Goal: Task Accomplishment & Management: Manage account settings

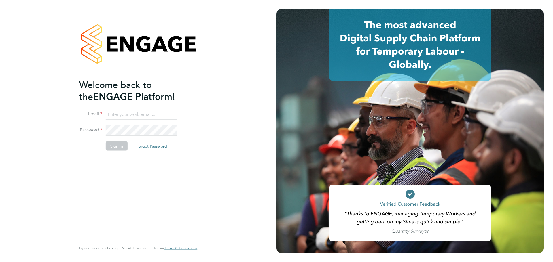
type input "Federico.Hale-Perez@vistry.co.uk"
click at [140, 175] on div "Welcome back to the ENGAGE Platform! Email [PERSON_NAME][EMAIL_ADDRESS][PERSON_…" at bounding box center [135, 160] width 112 height 162
click at [118, 148] on button "Sign In" at bounding box center [117, 145] width 22 height 9
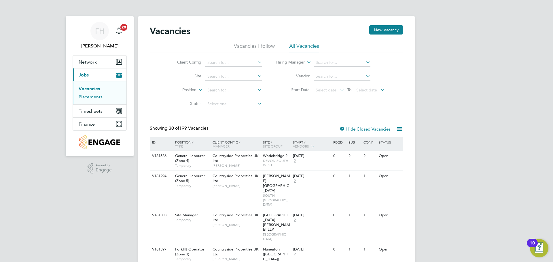
click at [92, 98] on link "Placements" at bounding box center [91, 96] width 24 height 5
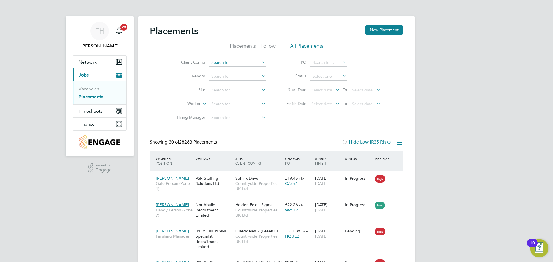
click at [238, 61] on input at bounding box center [237, 63] width 57 height 8
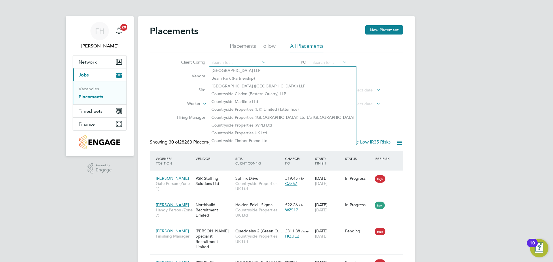
click at [177, 76] on label "Vendor" at bounding box center [188, 75] width 33 height 5
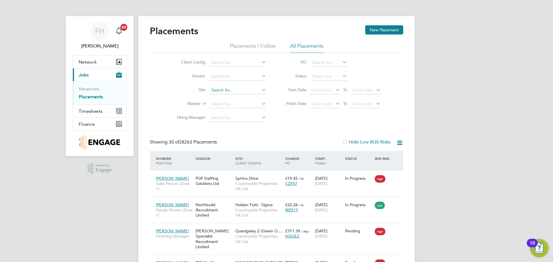
click at [215, 88] on input at bounding box center [237, 90] width 57 height 8
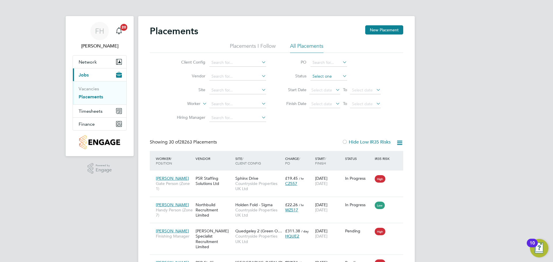
click at [336, 77] on input at bounding box center [329, 77] width 37 height 8
click at [324, 104] on li "In Progress" at bounding box center [328, 106] width 37 height 7
type input "In Progress"
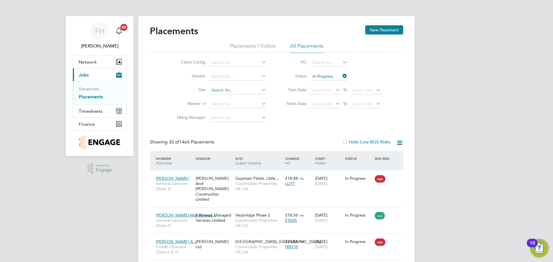
click at [225, 92] on input at bounding box center [237, 90] width 57 height 8
click at [228, 104] on li "Witn ey 3" at bounding box center [237, 106] width 57 height 8
type input "Witney 3"
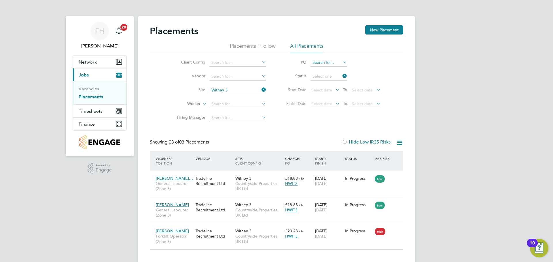
click at [328, 59] on ul "PO Status Start Date Select date To Select date Finish Date Select date To Sele…" at bounding box center [330, 83] width 115 height 55
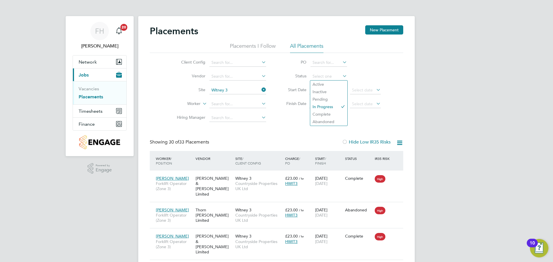
click at [355, 72] on li "Status" at bounding box center [330, 77] width 115 height 14
click at [334, 74] on input at bounding box center [329, 77] width 37 height 8
click at [339, 107] on li "In Progress" at bounding box center [328, 106] width 37 height 7
type input "In Progress"
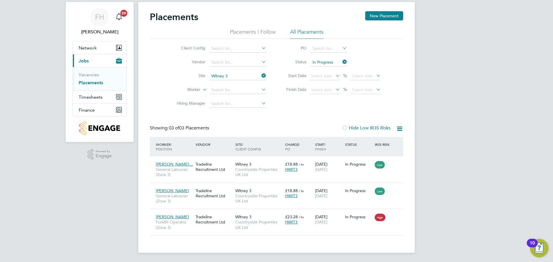
click at [246, 120] on div "Placements New Placement Placements I Follow All Placements Client Config Vendo…" at bounding box center [277, 123] width 254 height 225
click at [285, 117] on div "Placements New Placement Placements I Follow All Placements Client Config Vendo…" at bounding box center [277, 123] width 254 height 225
click at [329, 61] on ul "PO Status In Progress Start Date Select date To Select date Finish Date Select …" at bounding box center [330, 69] width 115 height 55
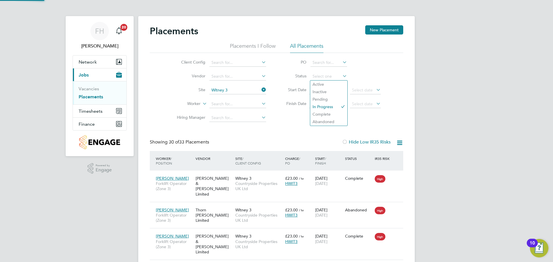
scroll to position [22, 50]
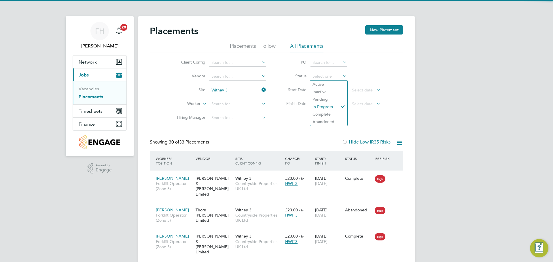
click at [377, 74] on li "Status" at bounding box center [330, 77] width 115 height 14
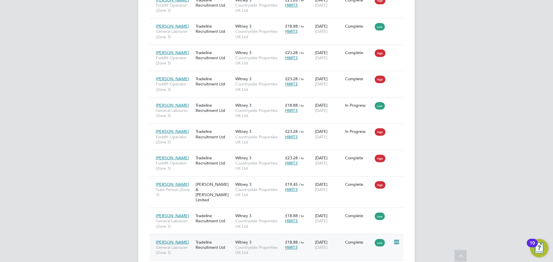
click at [239, 245] on span "Countryside Properties UK Ltd" at bounding box center [258, 250] width 47 height 10
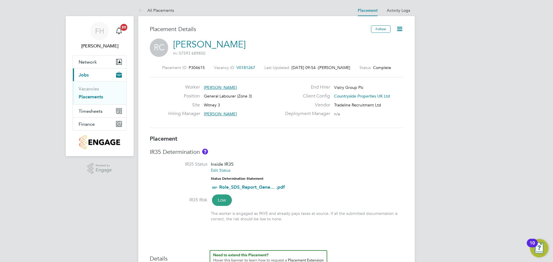
click at [399, 25] on icon at bounding box center [399, 28] width 7 height 7
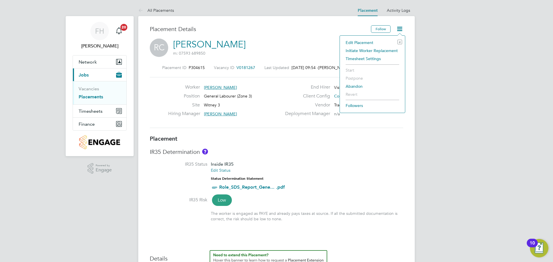
click at [354, 43] on li "Edit Placement e" at bounding box center [372, 43] width 59 height 8
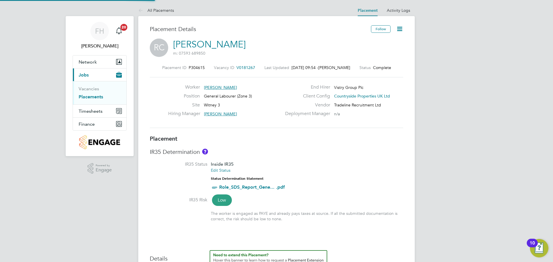
type input "Paul O'Keeffe"
type input "[DATE]"
type input "07:30"
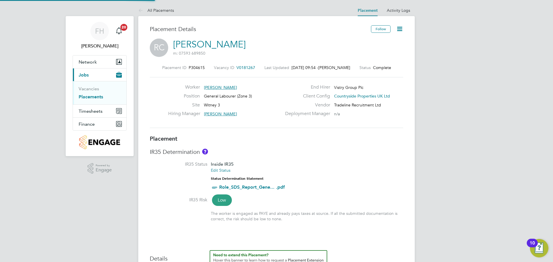
type input "16:30"
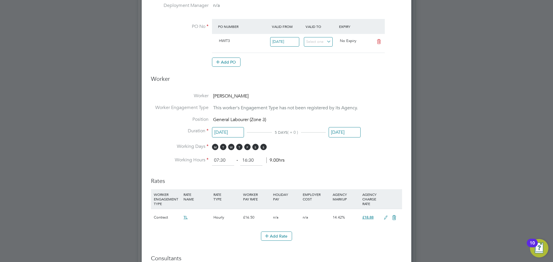
click at [349, 132] on input "[DATE]" at bounding box center [345, 132] width 32 height 11
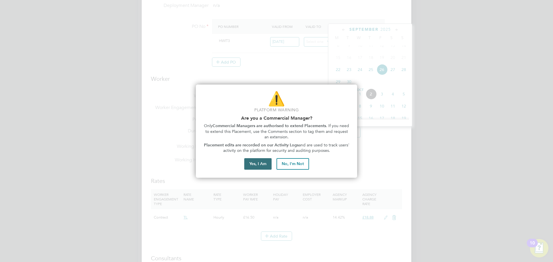
click at [257, 164] on button "Yes, I Am" at bounding box center [257, 164] width 27 height 12
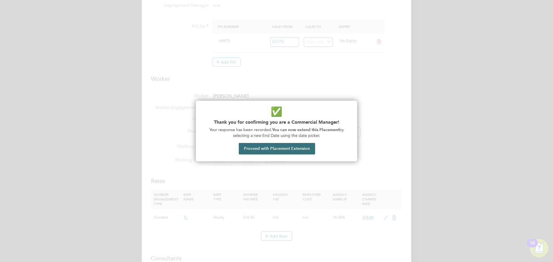
click at [280, 150] on button "Proceed with Placement Extension" at bounding box center [277, 149] width 76 height 12
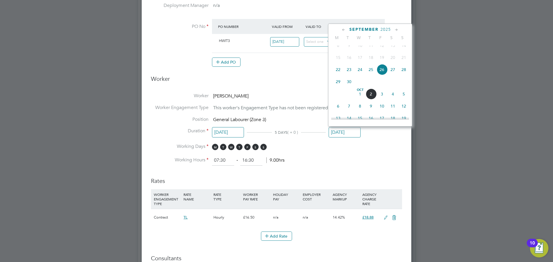
click at [396, 29] on icon at bounding box center [396, 30] width 5 height 6
click at [360, 84] on span "24" at bounding box center [360, 78] width 11 height 11
type input "[DATE]"
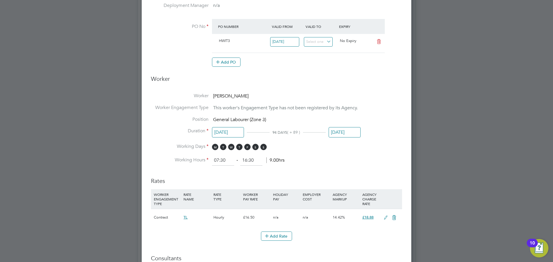
click at [363, 162] on li "Working Hours 07:30 ‐ 16:30 9.00hrs" at bounding box center [276, 161] width 251 height 10
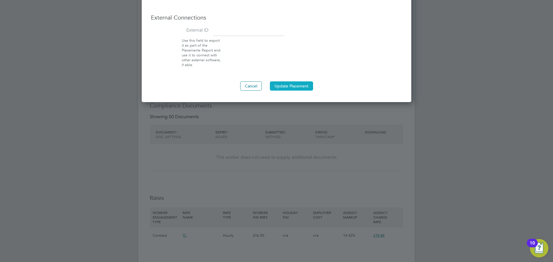
click at [288, 84] on button "Update Placement" at bounding box center [291, 86] width 43 height 9
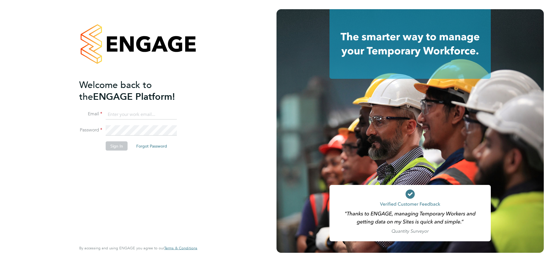
type input "[PERSON_NAME][EMAIL_ADDRESS][PERSON_NAME][DOMAIN_NAME]"
click at [120, 186] on div "Welcome back to the ENGAGE Platform! Email Federico.Hale-Perez@vistry.co.uk Pas…" at bounding box center [135, 160] width 112 height 162
click at [123, 142] on button "Sign In" at bounding box center [117, 145] width 22 height 9
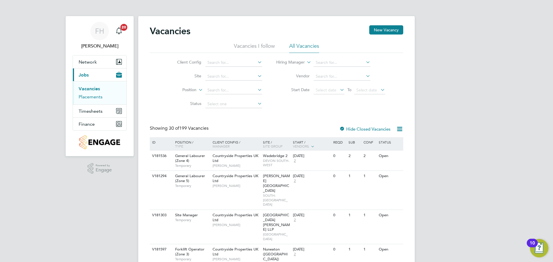
click at [96, 97] on link "Placements" at bounding box center [91, 96] width 24 height 5
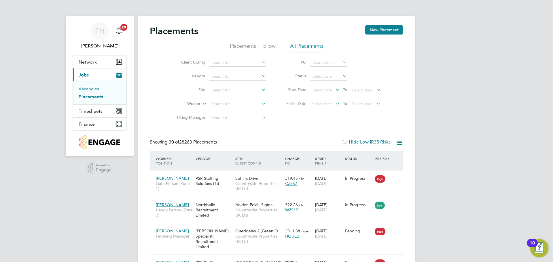
click at [97, 90] on link "Vacancies" at bounding box center [89, 88] width 20 height 5
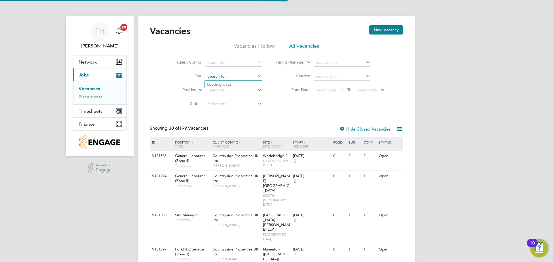
click at [219, 78] on input at bounding box center [233, 77] width 57 height 8
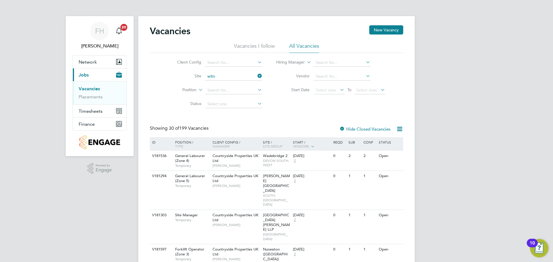
click at [222, 90] on li "Witn ey 3" at bounding box center [233, 92] width 57 height 8
type input "Witney 3"
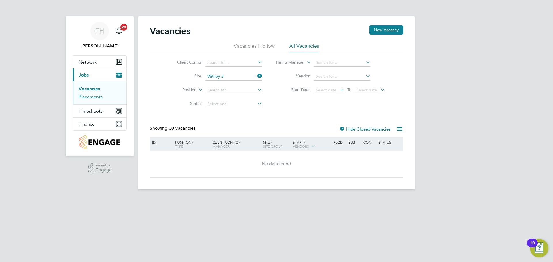
click at [85, 97] on link "Placements" at bounding box center [91, 96] width 24 height 5
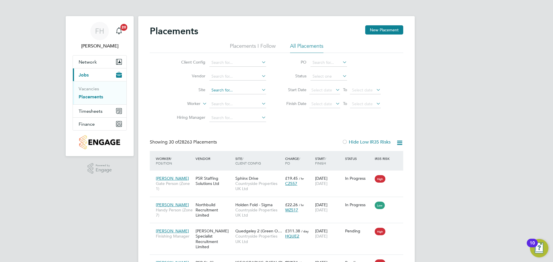
click at [241, 93] on input at bounding box center [237, 90] width 57 height 8
click at [225, 104] on li "Witney 3" at bounding box center [237, 106] width 57 height 8
type input "Witney 3"
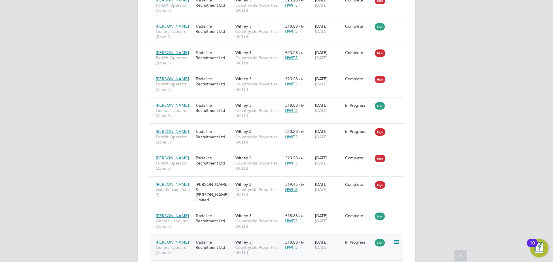
click at [207, 237] on div "Tradeline Recruitment Ltd" at bounding box center [214, 245] width 40 height 16
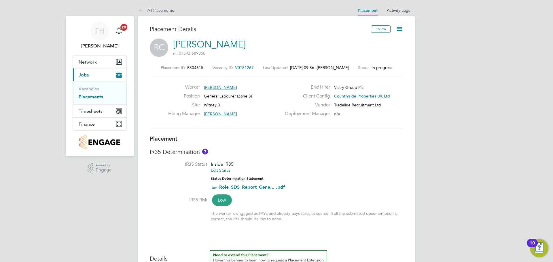
click at [277, 150] on h3 "IR35 Determination" at bounding box center [277, 151] width 254 height 7
click at [401, 29] on icon at bounding box center [399, 28] width 7 height 7
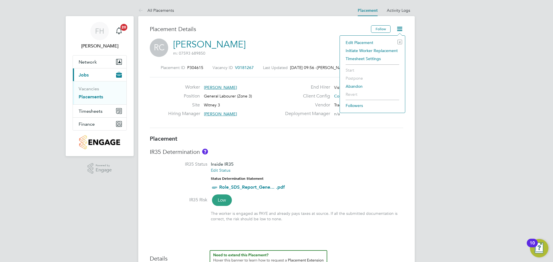
click at [364, 43] on li "Edit Placement e" at bounding box center [372, 43] width 59 height 8
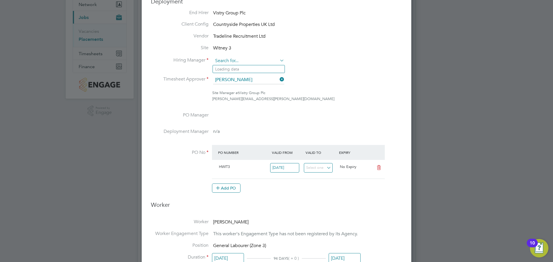
click at [255, 59] on input at bounding box center [248, 61] width 71 height 9
click at [246, 128] on li "[PERSON_NAME]" at bounding box center [249, 130] width 72 height 8
type input "[PERSON_NAME]"
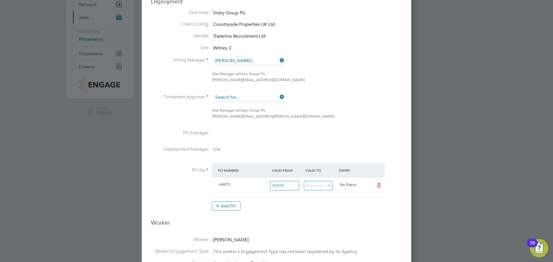
click at [251, 96] on input at bounding box center [248, 97] width 71 height 9
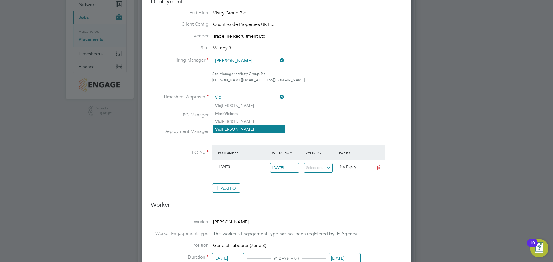
type input "[PERSON_NAME]"
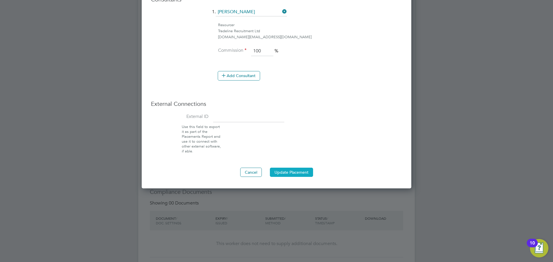
click at [304, 169] on button "Update Placement" at bounding box center [291, 172] width 43 height 9
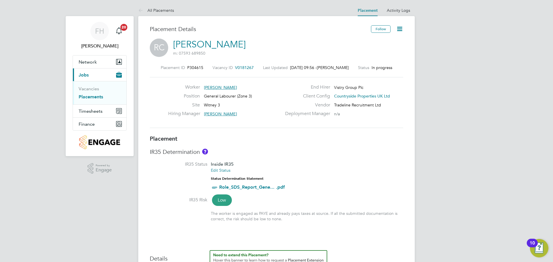
click at [95, 96] on link "Placements" at bounding box center [91, 96] width 24 height 5
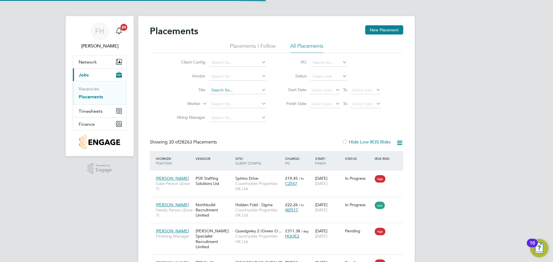
scroll to position [22, 50]
click at [218, 88] on input at bounding box center [237, 90] width 57 height 8
click at [234, 106] on li "Witney 3" at bounding box center [237, 106] width 57 height 8
type input "Witney 3"
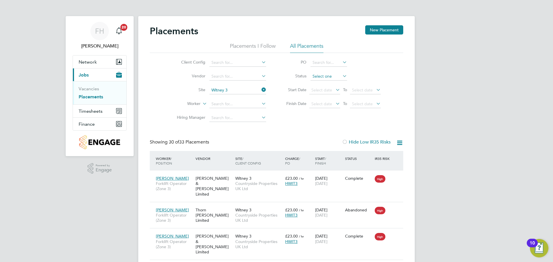
click at [330, 78] on input at bounding box center [329, 77] width 37 height 8
click at [328, 103] on li "In Progress" at bounding box center [328, 106] width 37 height 7
type input "In Progress"
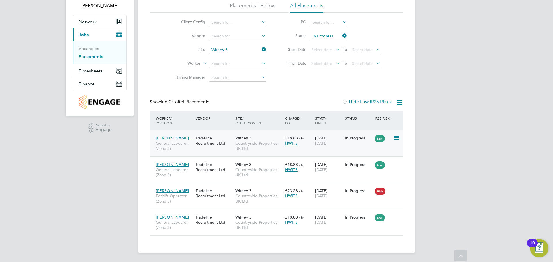
click at [353, 143] on div "In Progress" at bounding box center [359, 138] width 30 height 11
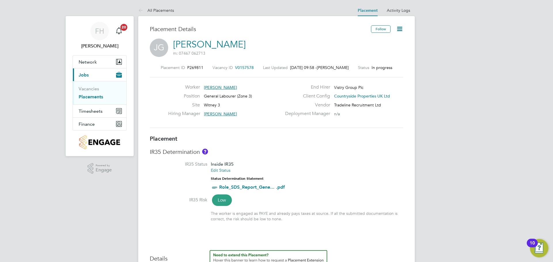
click at [399, 28] on icon at bounding box center [399, 28] width 7 height 7
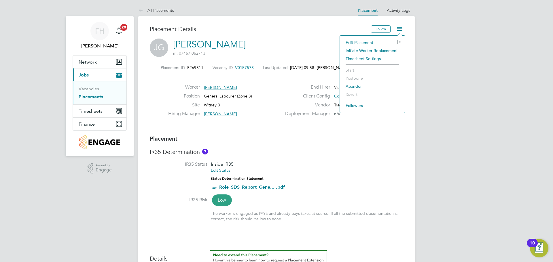
click at [362, 43] on li "Edit Placement e" at bounding box center [372, 43] width 59 height 8
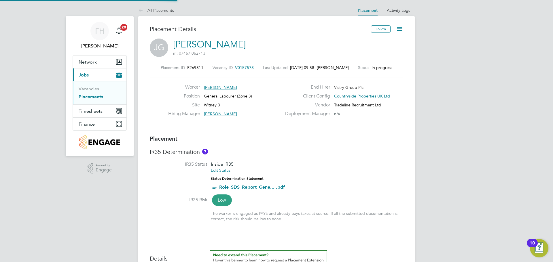
type input "[PERSON_NAME]"
type input "Paul O'Keeffe"
type input "27 Jan 2025"
type input "[DATE]"
type input "07:30"
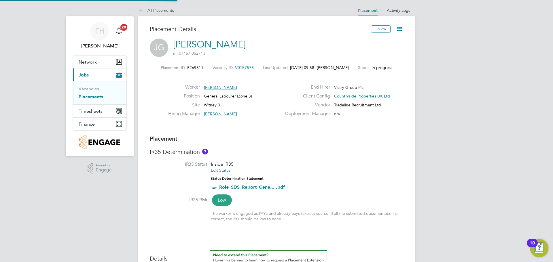
type input "16:30"
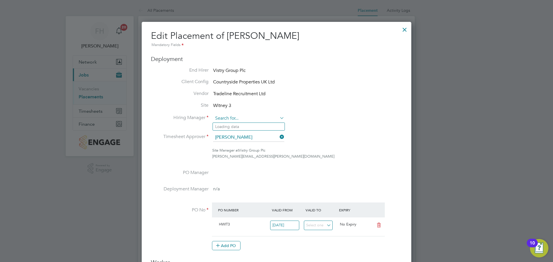
click at [251, 117] on input at bounding box center [248, 118] width 71 height 9
click at [252, 131] on li "Vict or Gheti" at bounding box center [249, 135] width 72 height 8
type input "Victor Gheti"
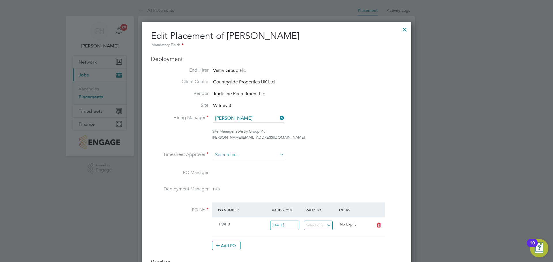
click at [243, 153] on input at bounding box center [248, 155] width 71 height 9
click at [243, 185] on li "Vic tor Gheti" at bounding box center [249, 187] width 72 height 8
type input "Victor Gheti"
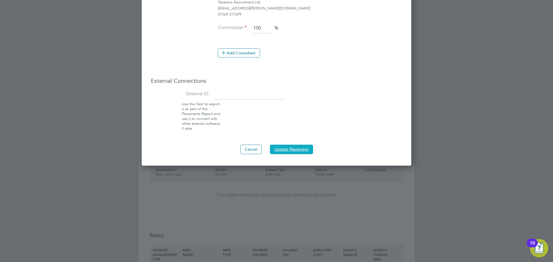
click at [308, 151] on button "Update Placement" at bounding box center [291, 149] width 43 height 9
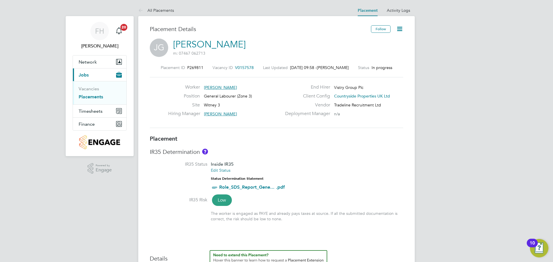
click at [95, 98] on link "Placements" at bounding box center [91, 96] width 24 height 5
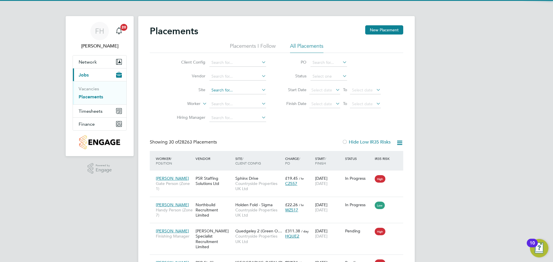
click at [226, 89] on input at bounding box center [237, 90] width 57 height 8
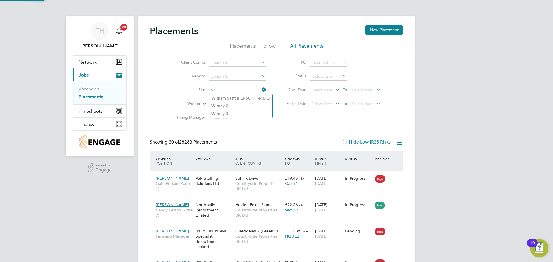
type input "w"
type input "v"
click at [231, 103] on li "Witne y 3" at bounding box center [237, 106] width 57 height 8
type input "Witney 3"
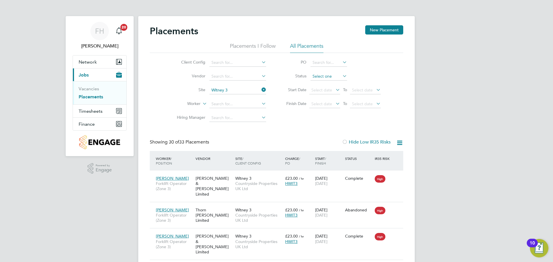
click at [339, 75] on input at bounding box center [329, 77] width 37 height 8
click at [337, 106] on li "In Progress" at bounding box center [328, 106] width 37 height 7
type input "In Progress"
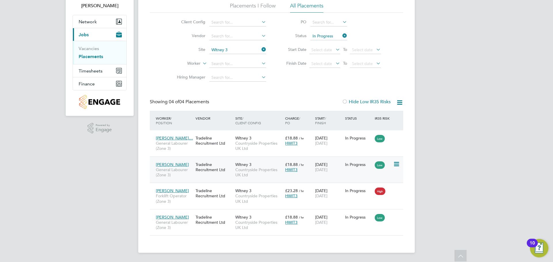
click at [207, 165] on div "Tradeline Recruitment Ltd" at bounding box center [214, 167] width 40 height 16
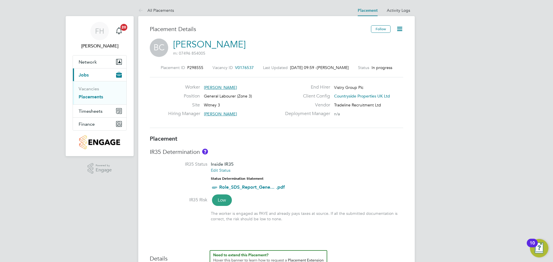
click at [402, 30] on icon at bounding box center [399, 28] width 7 height 7
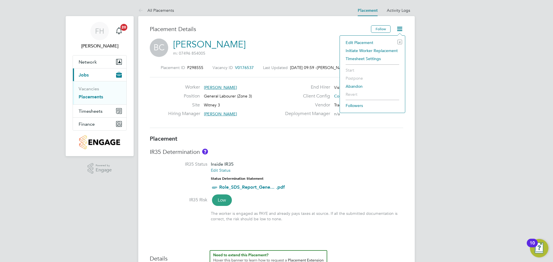
click at [360, 41] on li "Edit Placement e" at bounding box center [372, 43] width 59 height 8
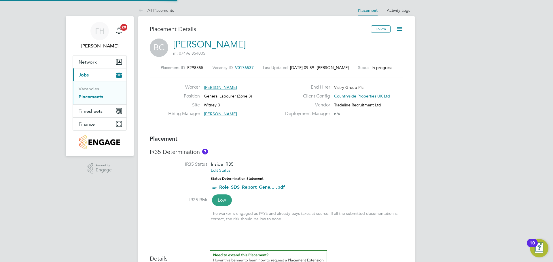
type input "Paul O'Keeffe"
type input "16 Jul 2025"
type input "24 Dec 2025"
type input "07:30"
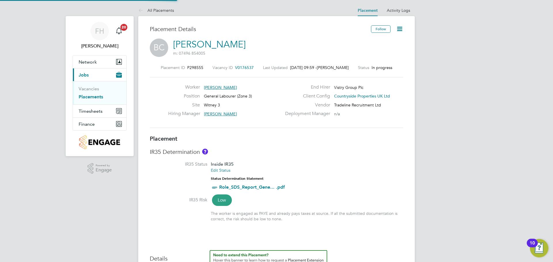
type input "16:30"
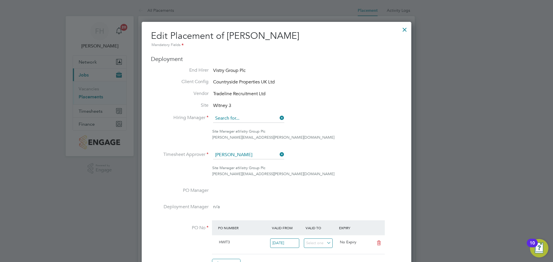
click at [254, 118] on input at bounding box center [248, 118] width 71 height 9
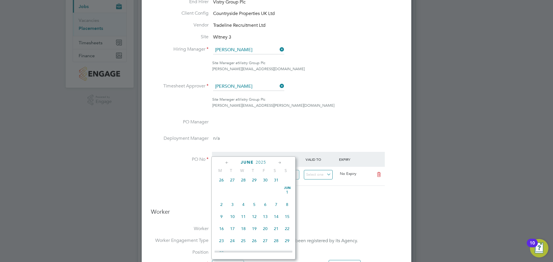
click at [332, 106] on div "Site Manager at Vistry Group Plc paul.okeeffe@vistry.co.uk" at bounding box center [307, 103] width 190 height 12
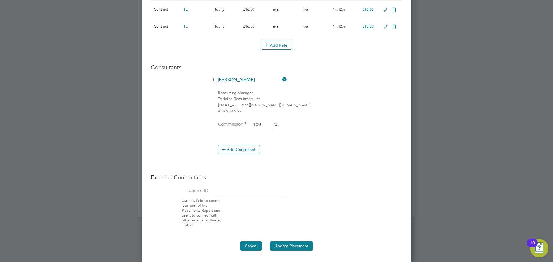
click at [254, 243] on button "Cancel" at bounding box center [251, 246] width 22 height 9
type input "Paul O'Keeffe"
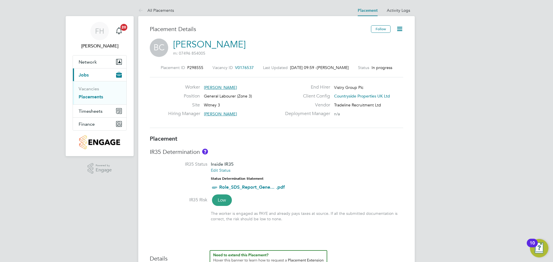
click at [399, 29] on icon at bounding box center [399, 28] width 7 height 7
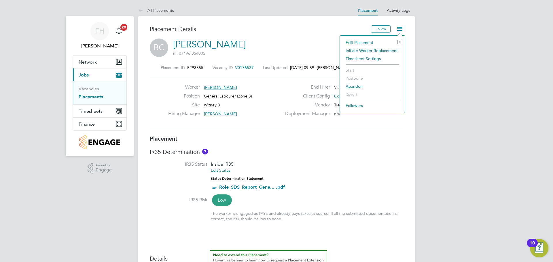
click at [364, 43] on li "Edit Placement e" at bounding box center [372, 43] width 59 height 8
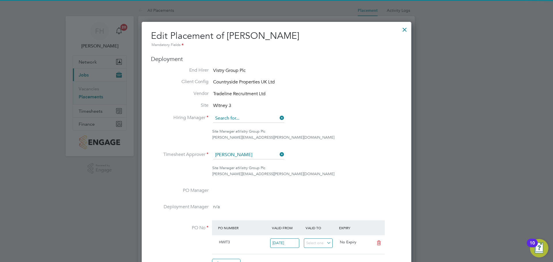
click at [235, 118] on input at bounding box center [248, 118] width 71 height 9
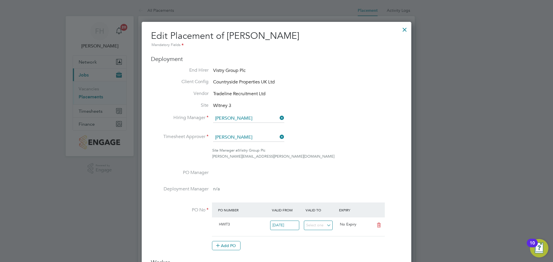
click at [235, 133] on li "Victor Gheti" at bounding box center [250, 135] width 75 height 8
type input "Victor Gheti"
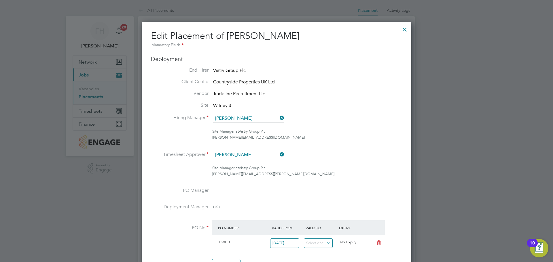
click at [300, 117] on li "Hiring Manager Victor Gheti" at bounding box center [276, 121] width 251 height 14
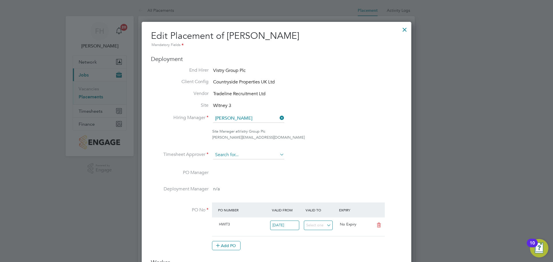
click at [243, 156] on input at bounding box center [248, 155] width 71 height 9
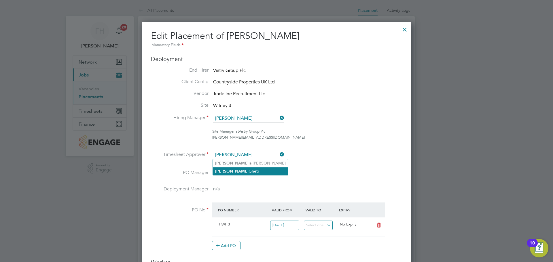
click at [241, 170] on li "Victor Gheti" at bounding box center [250, 172] width 75 height 8
type input "Victor Gheti"
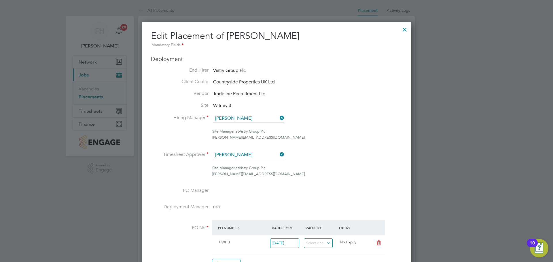
click at [322, 140] on div "victor.gheti@vistry.co.uk" at bounding box center [307, 138] width 190 height 6
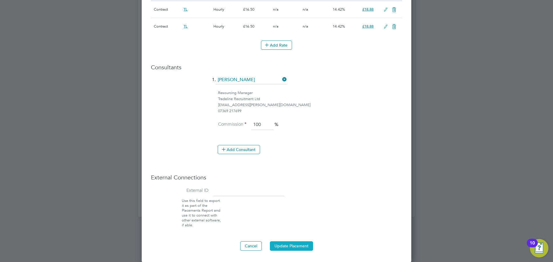
click at [286, 245] on button "Update Placement" at bounding box center [291, 246] width 43 height 9
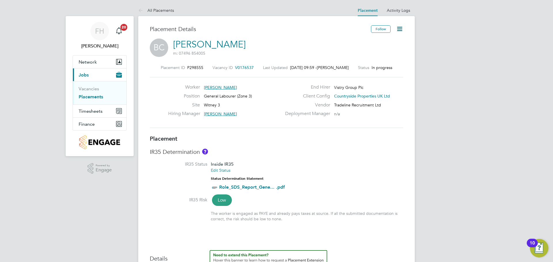
click at [88, 98] on link "Placements" at bounding box center [91, 96] width 24 height 5
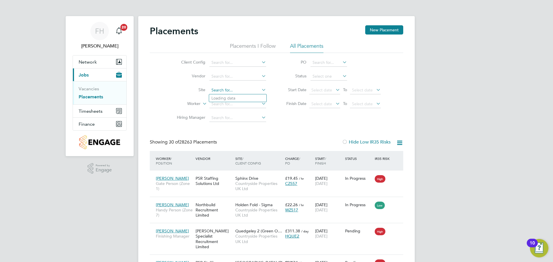
click at [228, 90] on input at bounding box center [237, 90] width 57 height 8
click at [227, 103] on li "Witn ey 3" at bounding box center [237, 106] width 57 height 8
type input "Witney 3"
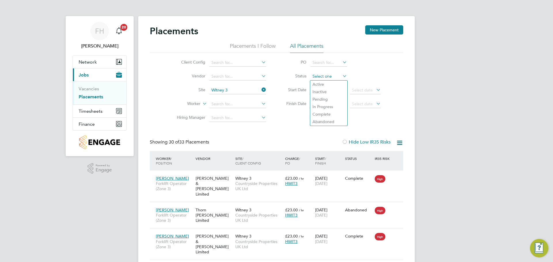
click at [325, 77] on input at bounding box center [329, 77] width 37 height 8
click at [322, 105] on li "In Progress" at bounding box center [328, 106] width 37 height 7
type input "In Progress"
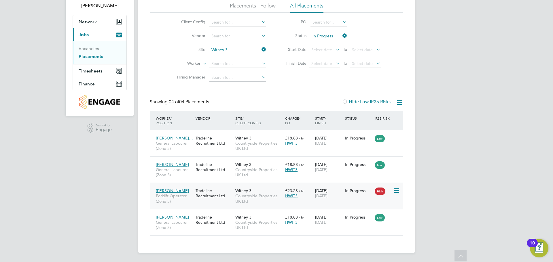
click at [211, 191] on div "Tradeline Recruitment Ltd" at bounding box center [214, 194] width 40 height 16
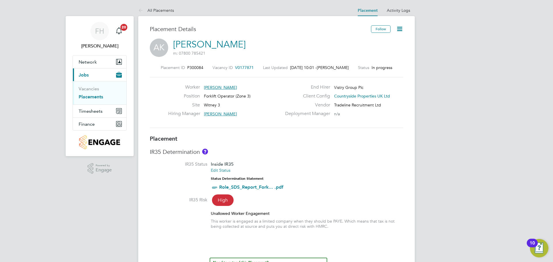
click at [401, 28] on icon at bounding box center [399, 28] width 7 height 7
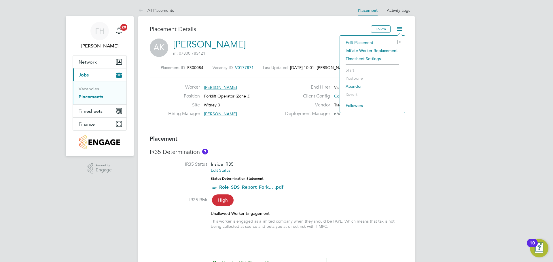
click at [360, 42] on li "Edit Placement e" at bounding box center [372, 43] width 59 height 8
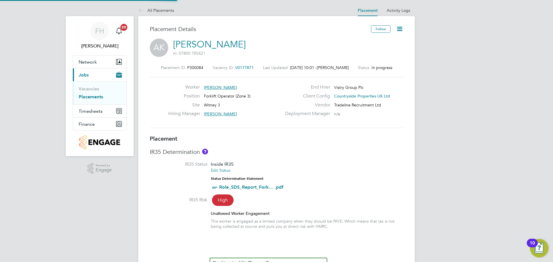
type input "Paul O'Keeffe"
type input "04 Aug 2025"
type input "[DATE]"
type input "07:30"
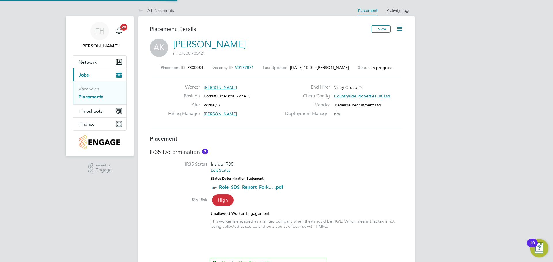
type input "16:30"
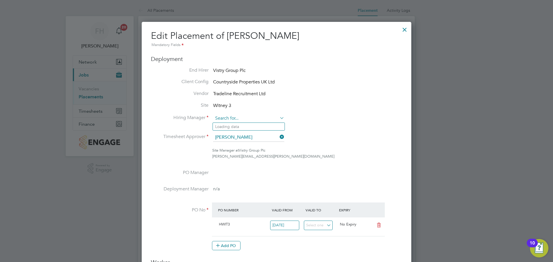
click at [232, 115] on input at bounding box center [248, 118] width 71 height 9
click at [233, 131] on li "Victo r Gheti" at bounding box center [249, 135] width 72 height 8
type input "Victor Gheti"
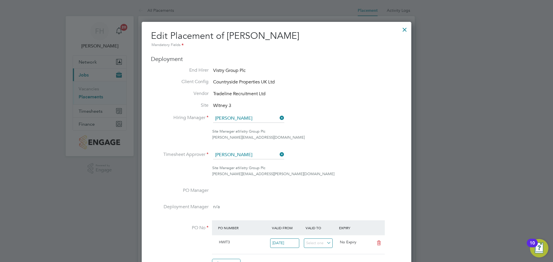
click at [235, 149] on ul "End Hirer Vistry Group Plc Client Config Countryside Properties UK Ltd Vendor T…" at bounding box center [276, 170] width 251 height 207
click at [233, 154] on input at bounding box center [248, 155] width 71 height 9
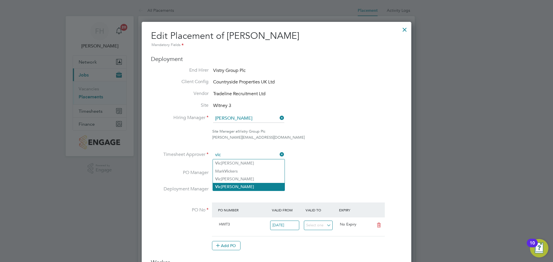
click at [236, 188] on li "Vic tor Gheti" at bounding box center [249, 187] width 72 height 8
type input "Victor Gheti"
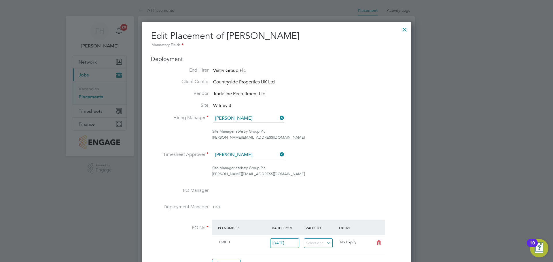
click at [333, 167] on div "Site Manager at Vistry Group Plc victor.gheti@vistry.co.uk" at bounding box center [307, 171] width 190 height 12
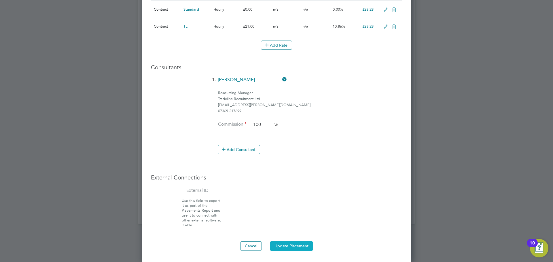
click at [282, 244] on button "Update Placement" at bounding box center [291, 246] width 43 height 9
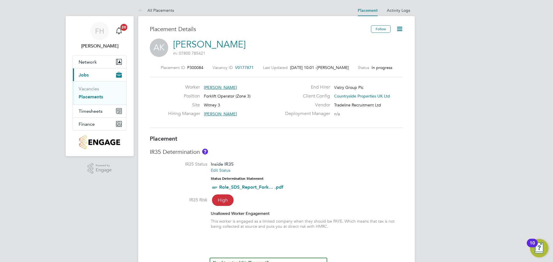
click at [95, 98] on link "Placements" at bounding box center [91, 96] width 24 height 5
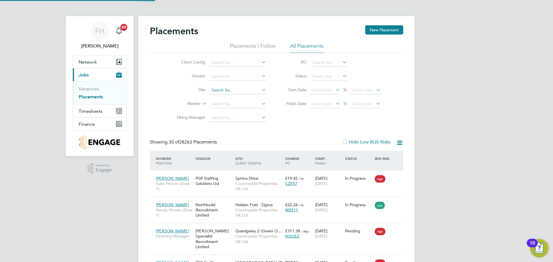
click at [224, 92] on input at bounding box center [237, 90] width 57 height 8
click at [227, 102] on li "Witn ey 3" at bounding box center [237, 106] width 57 height 8
type input "Witney 3"
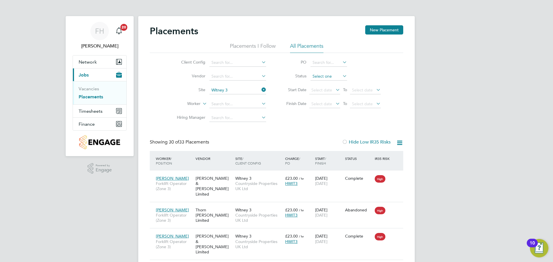
click at [328, 74] on input at bounding box center [329, 77] width 37 height 8
drag, startPoint x: 366, startPoint y: 74, endPoint x: 363, endPoint y: 75, distance: 3.3
click at [366, 75] on li "Status" at bounding box center [330, 77] width 115 height 14
click at [321, 75] on input at bounding box center [329, 77] width 37 height 8
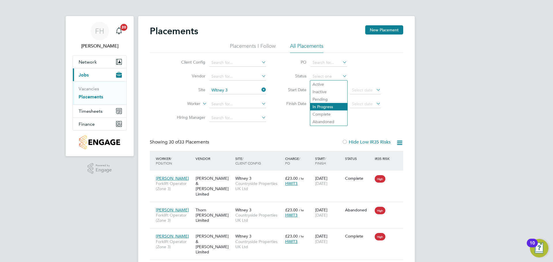
click at [326, 104] on li "In Progress" at bounding box center [328, 106] width 37 height 7
type input "In Progress"
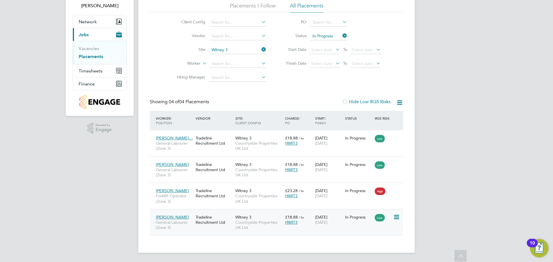
click at [211, 222] on div "Tradeline Recruitment Ltd" at bounding box center [214, 220] width 40 height 16
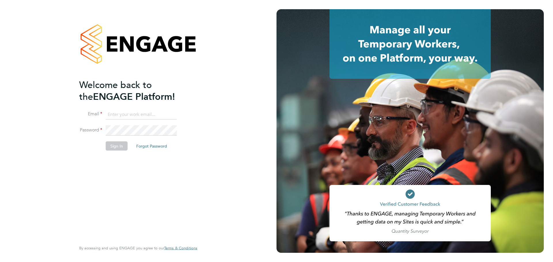
type input "[PERSON_NAME][EMAIL_ADDRESS][PERSON_NAME][DOMAIN_NAME]"
click at [160, 186] on div "Welcome back to the ENGAGE Platform! Email [PERSON_NAME][EMAIL_ADDRESS][PERSON_…" at bounding box center [135, 160] width 112 height 162
click at [119, 148] on button "Sign In" at bounding box center [117, 145] width 22 height 9
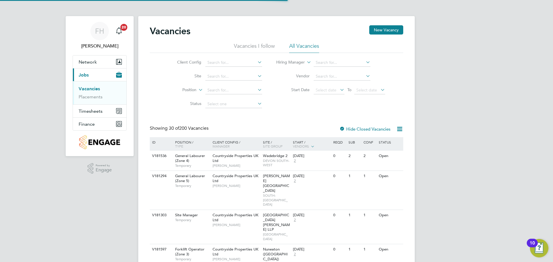
click at [97, 100] on li "Placements" at bounding box center [100, 97] width 43 height 6
click at [97, 97] on link "Placements" at bounding box center [91, 96] width 24 height 5
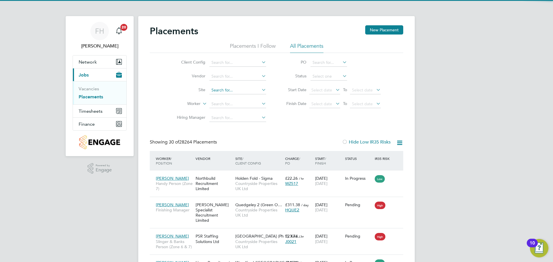
click at [227, 91] on input at bounding box center [237, 90] width 57 height 8
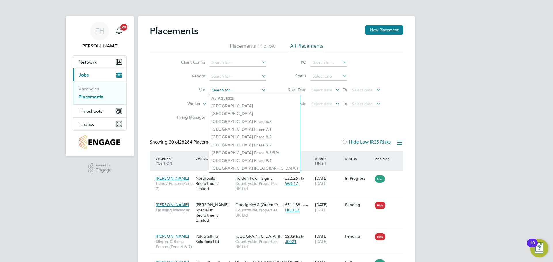
type input "v"
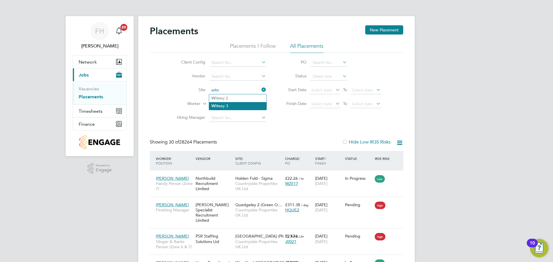
click at [233, 108] on li "Witn ey 3" at bounding box center [237, 106] width 57 height 8
type input "Witney 3"
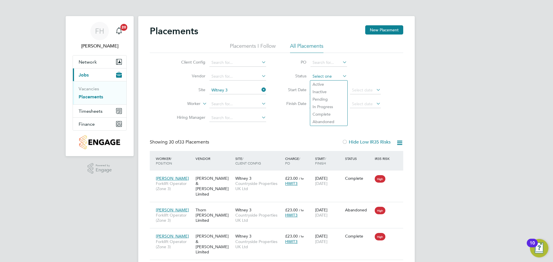
click at [328, 77] on input at bounding box center [329, 77] width 37 height 8
click at [332, 105] on li "In Progress" at bounding box center [328, 106] width 37 height 7
type input "In Progress"
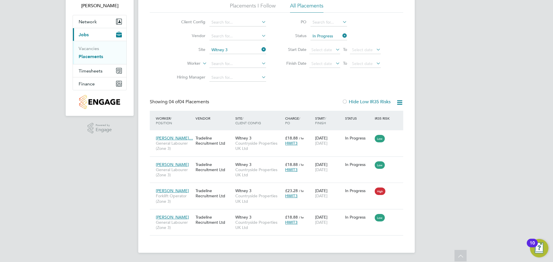
click at [97, 163] on div "FH Federico Hale-Perez Notifications 20 Applications: Network Team Members Site…" at bounding box center [276, 111] width 553 height 303
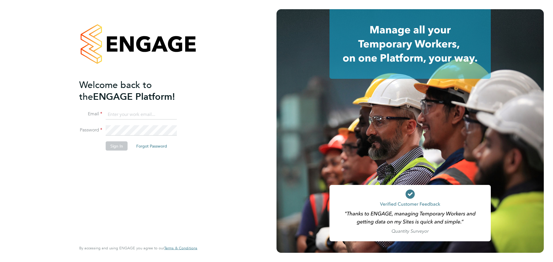
type input "[PERSON_NAME][EMAIL_ADDRESS][PERSON_NAME][DOMAIN_NAME]"
click at [159, 191] on div "Welcome back to the ENGAGE Platform! Email [PERSON_NAME][EMAIL_ADDRESS][PERSON_…" at bounding box center [135, 160] width 112 height 162
click at [122, 148] on button "Sign In" at bounding box center [117, 145] width 22 height 9
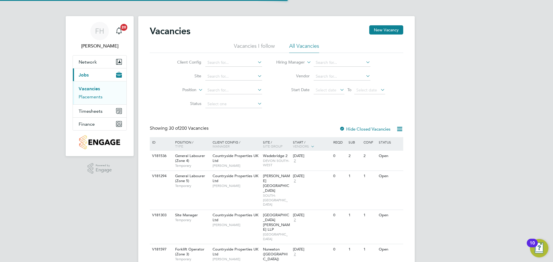
click at [95, 99] on link "Placements" at bounding box center [91, 96] width 24 height 5
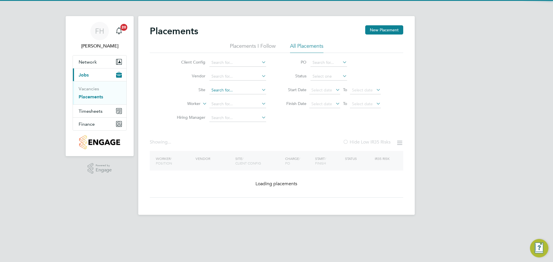
click at [230, 91] on input at bounding box center [237, 90] width 57 height 8
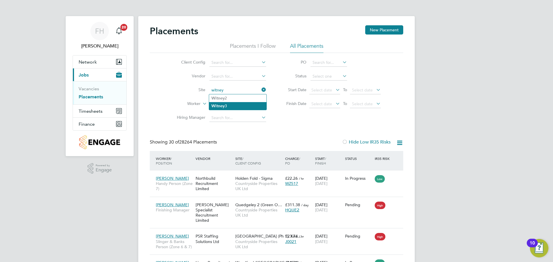
click at [237, 103] on li "Witney 3" at bounding box center [237, 106] width 57 height 8
type input "Witney 3"
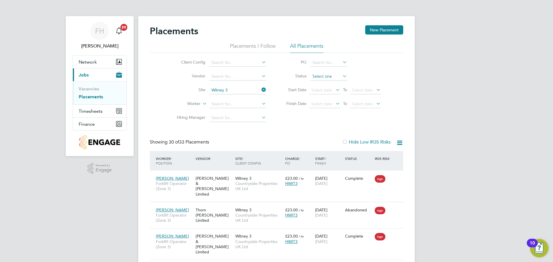
click at [326, 77] on input at bounding box center [329, 77] width 37 height 8
click at [328, 107] on li "In Progress" at bounding box center [328, 106] width 37 height 7
type input "In Progress"
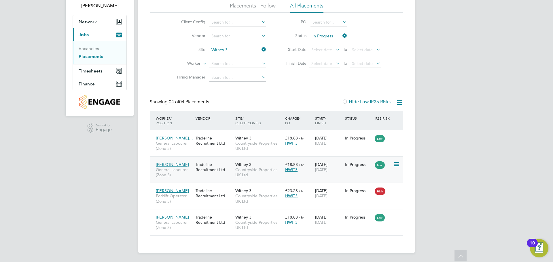
click at [205, 170] on div "Tradeline Recruitment Ltd" at bounding box center [214, 167] width 40 height 16
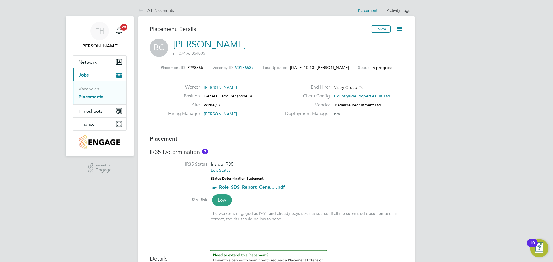
click at [402, 25] on icon at bounding box center [399, 28] width 7 height 7
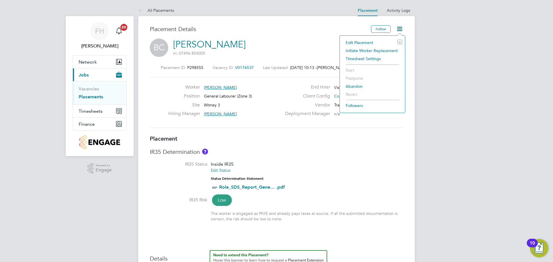
click at [357, 40] on li "Edit Placement e" at bounding box center [372, 43] width 59 height 8
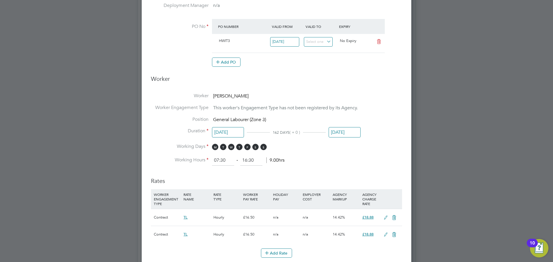
click at [338, 133] on input "[DATE]" at bounding box center [345, 132] width 32 height 11
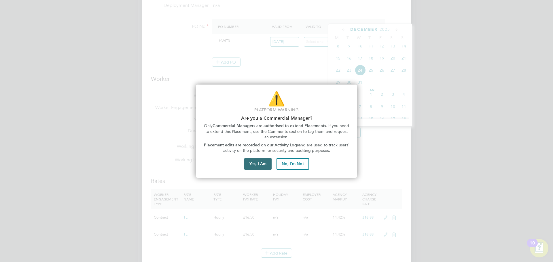
click at [259, 167] on button "Yes, I Am" at bounding box center [257, 164] width 27 height 12
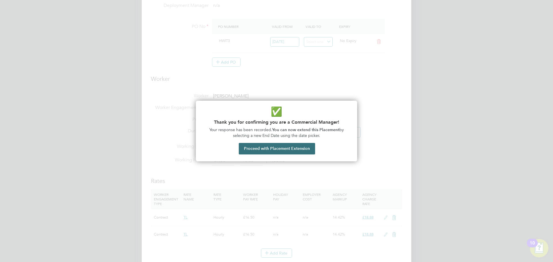
click at [262, 150] on button "Proceed with Placement Extension" at bounding box center [277, 149] width 76 height 12
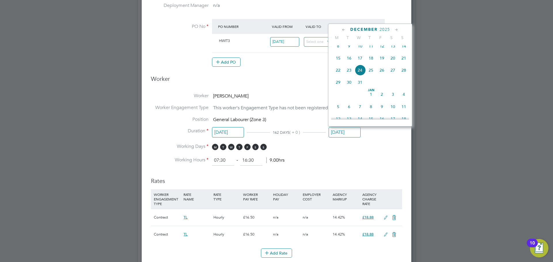
click at [343, 30] on icon at bounding box center [343, 30] width 5 height 6
click at [395, 30] on icon at bounding box center [396, 30] width 5 height 6
click at [336, 88] on span "22" at bounding box center [338, 85] width 11 height 11
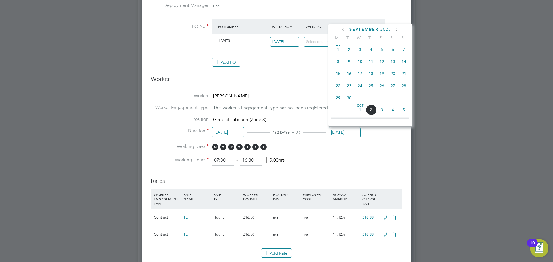
type input "[DATE]"
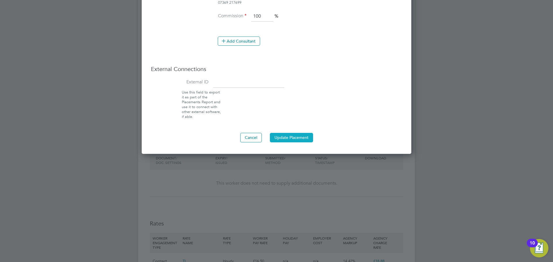
click at [298, 141] on button "Update Placement" at bounding box center [291, 137] width 43 height 9
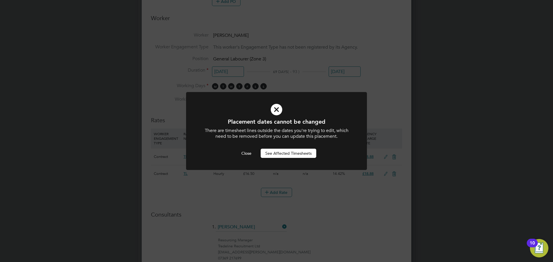
click at [274, 108] on icon at bounding box center [277, 110] width 150 height 22
click at [247, 150] on button "Close" at bounding box center [246, 153] width 19 height 9
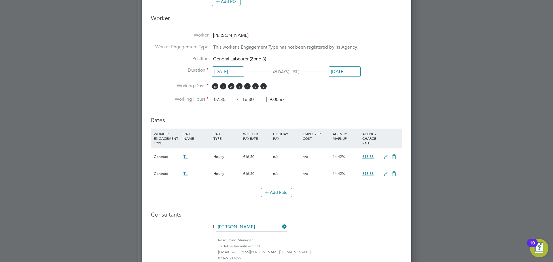
click at [473, 65] on div at bounding box center [276, 131] width 553 height 262
click at [334, 73] on input "[DATE]" at bounding box center [345, 72] width 32 height 11
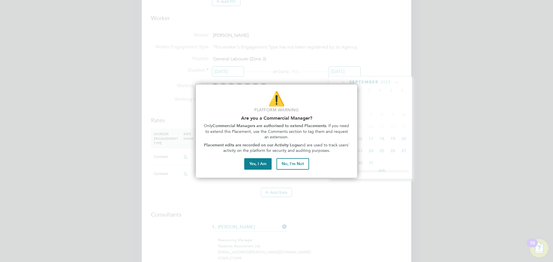
scroll to position [212, 0]
click at [264, 162] on button "Yes, I Am" at bounding box center [257, 164] width 27 height 12
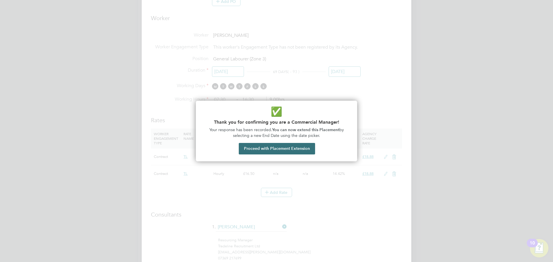
click at [275, 149] on button "Proceed with Placement Extension" at bounding box center [277, 149] width 76 height 12
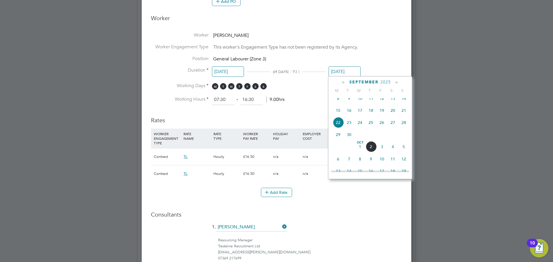
click at [380, 127] on span "26" at bounding box center [382, 122] width 11 height 11
type input "[DATE]"
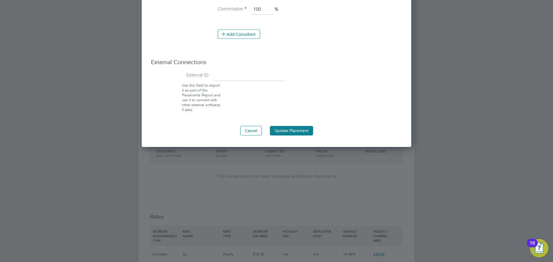
scroll to position [579, 0]
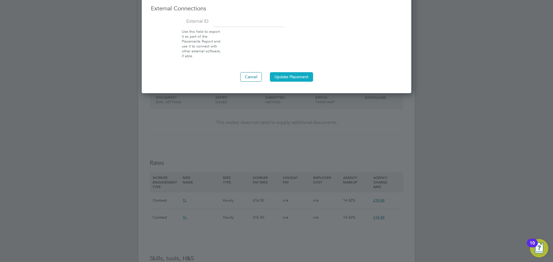
click at [298, 78] on button "Update Placement" at bounding box center [291, 76] width 43 height 9
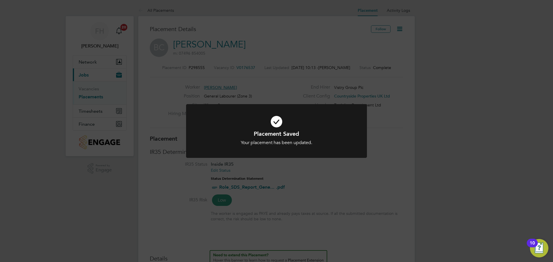
scroll to position [3, 3]
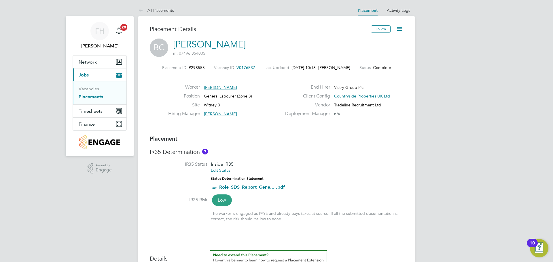
click at [92, 96] on link "Placements" at bounding box center [91, 96] width 24 height 5
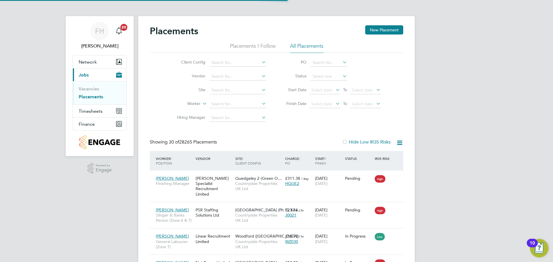
scroll to position [22, 50]
click at [228, 91] on input at bounding box center [237, 90] width 57 height 8
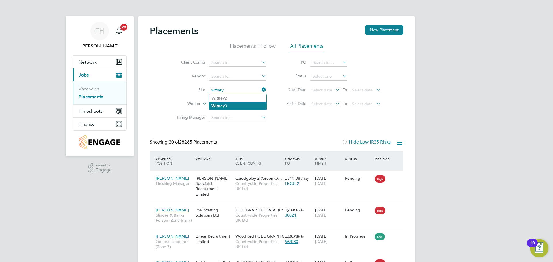
click at [229, 103] on li "Witney 3" at bounding box center [237, 106] width 57 height 8
type input "Witney 3"
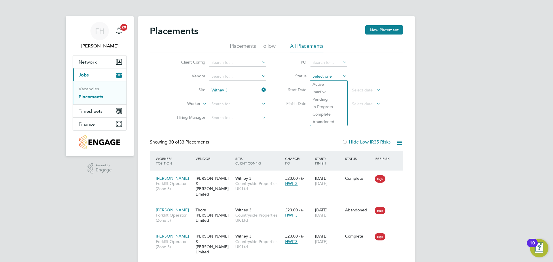
click at [323, 75] on input at bounding box center [329, 77] width 37 height 8
click at [325, 108] on li "In Progress" at bounding box center [328, 106] width 37 height 7
type input "In Progress"
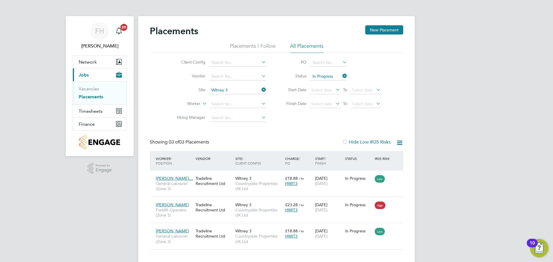
drag, startPoint x: 545, startPoint y: 0, endPoint x: 338, endPoint y: 54, distance: 214.2
click at [437, 65] on div "FH [PERSON_NAME] Notifications 20 Applications: Network Team Members Sites Work…" at bounding box center [276, 138] width 553 height 277
